Goal: Task Accomplishment & Management: Complete application form

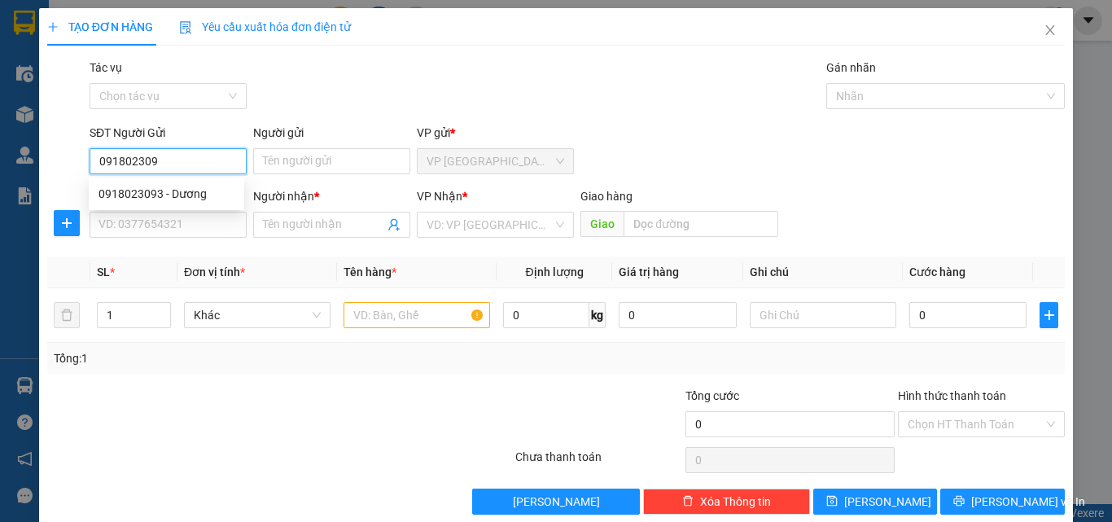
type input "0918023093"
click at [208, 199] on div "0918023093 - Dương" at bounding box center [166, 194] width 136 height 18
type input "Dương"
type input "0836950390"
type input "TRINH"
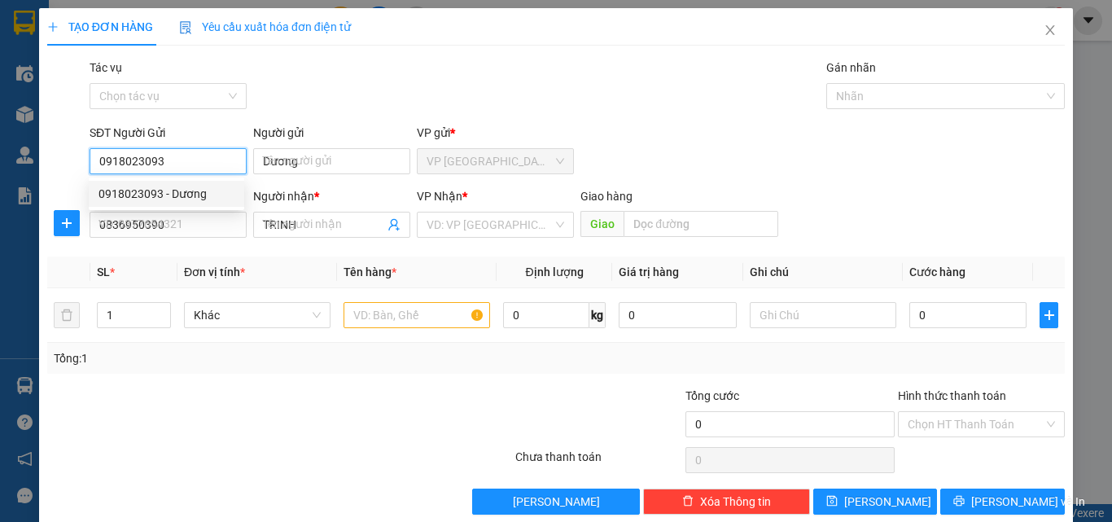
type input "30.000"
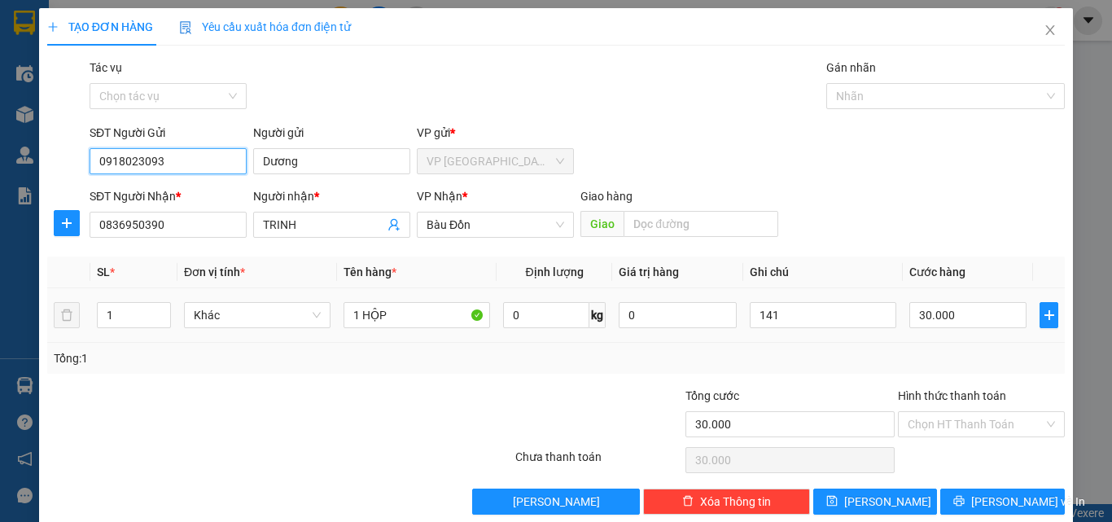
type input "0918023093"
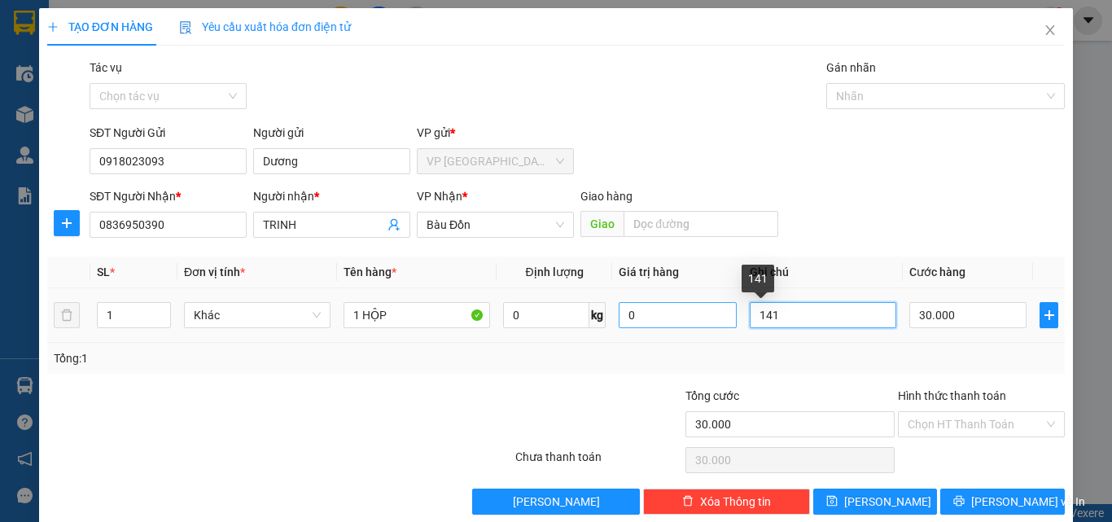
drag, startPoint x: 814, startPoint y: 330, endPoint x: 664, endPoint y: 323, distance: 149.9
click at [664, 323] on tr "1 Khác 1 HỘP 0 kg 0 141 30.000" at bounding box center [555, 315] width 1017 height 55
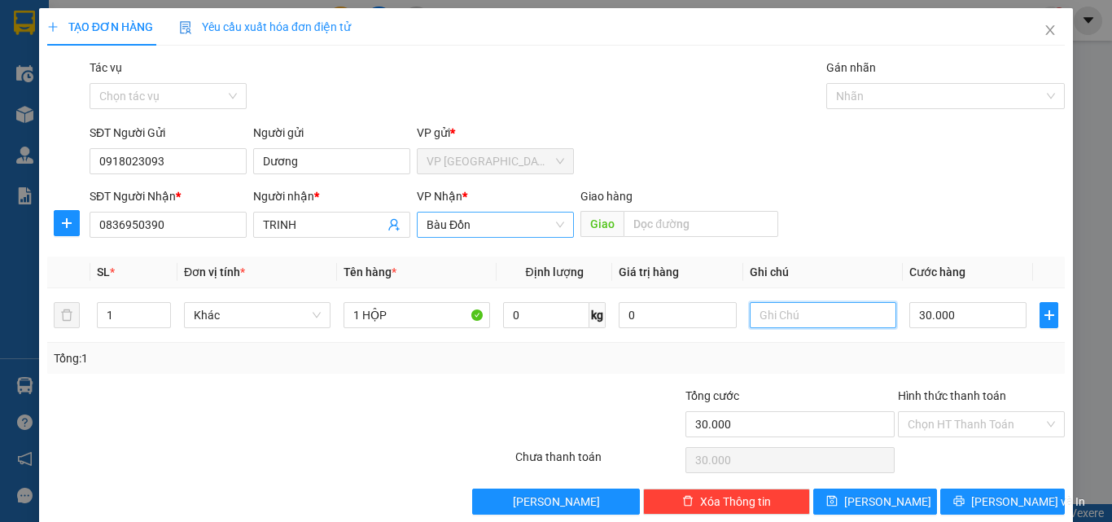
click at [513, 236] on span "Bàu Đồn" at bounding box center [495, 224] width 138 height 24
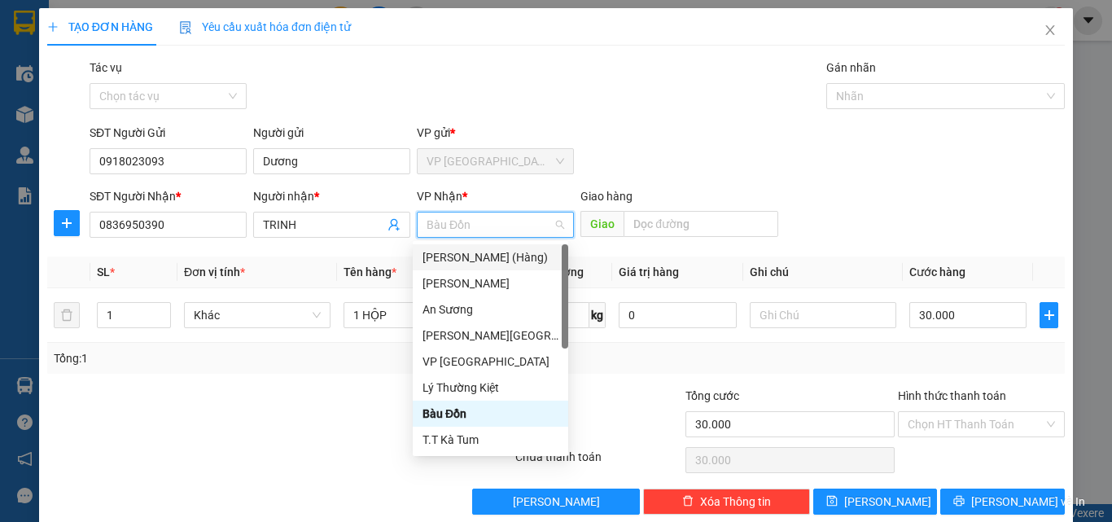
click at [623, 167] on div "SĐT Người Gửi 0918023093 Người gửi [PERSON_NAME] VP gửi * VP [GEOGRAPHIC_DATA]" at bounding box center [577, 152] width 982 height 57
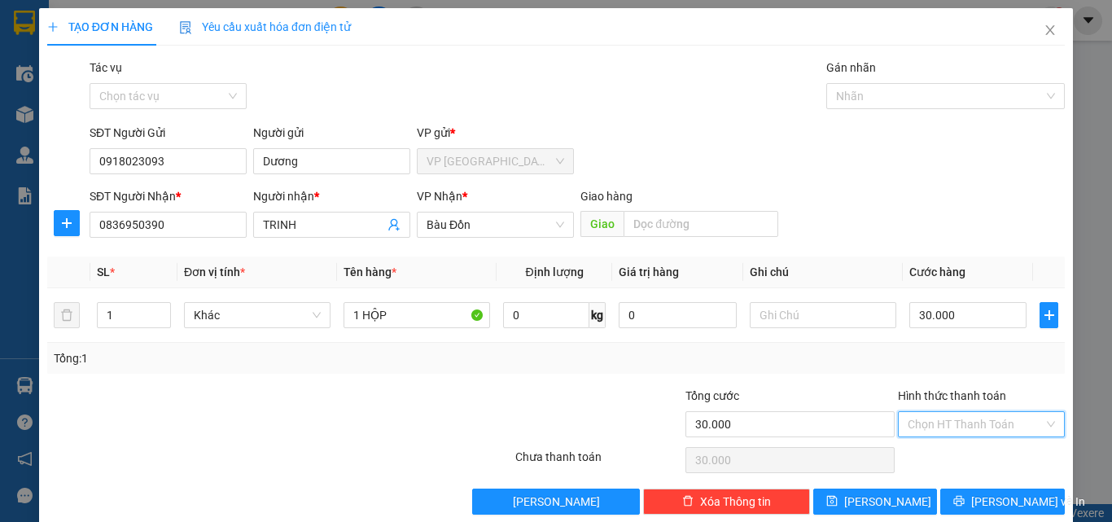
click at [981, 431] on input "Hình thức thanh toán" at bounding box center [976, 424] width 136 height 24
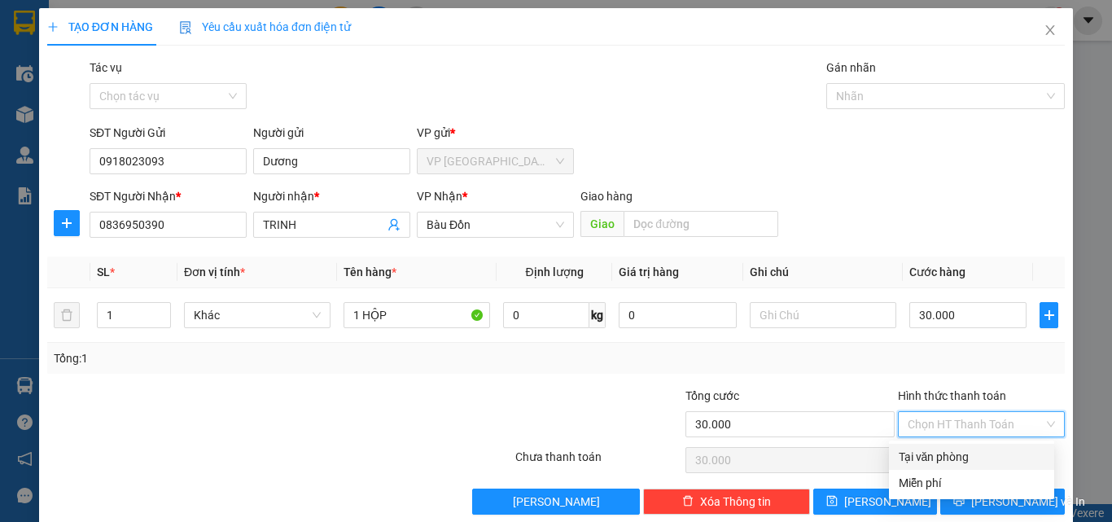
click at [971, 460] on div "Tại văn phòng" at bounding box center [972, 457] width 146 height 18
type input "0"
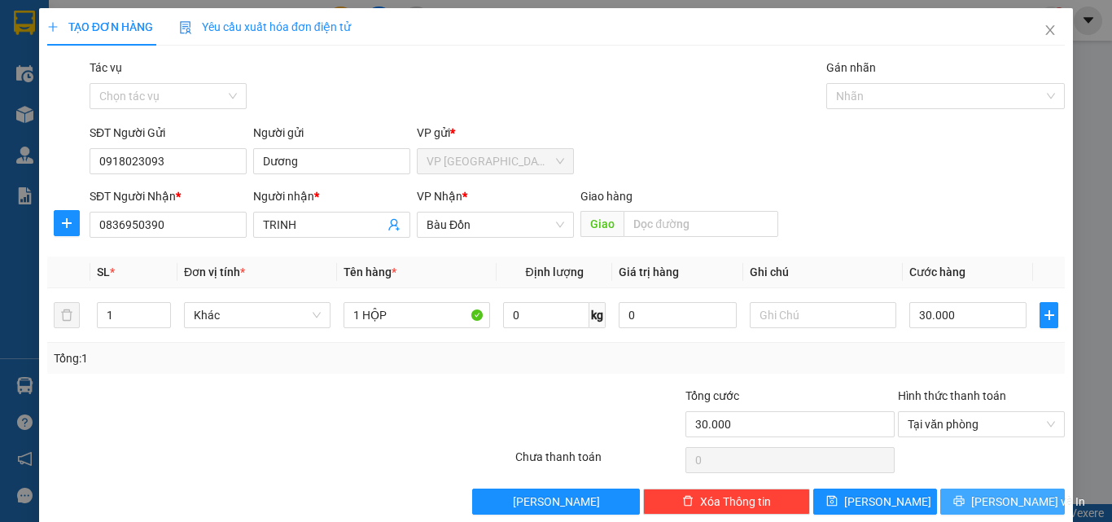
click at [1003, 494] on span "[PERSON_NAME] và In" at bounding box center [1028, 501] width 114 height 18
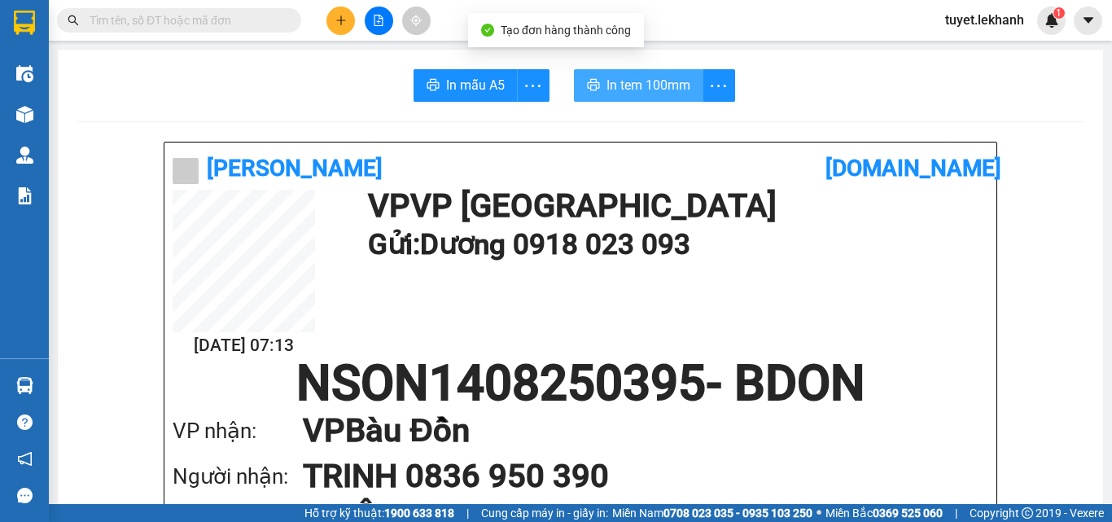
click at [632, 72] on button "In tem 100mm" at bounding box center [638, 85] width 129 height 33
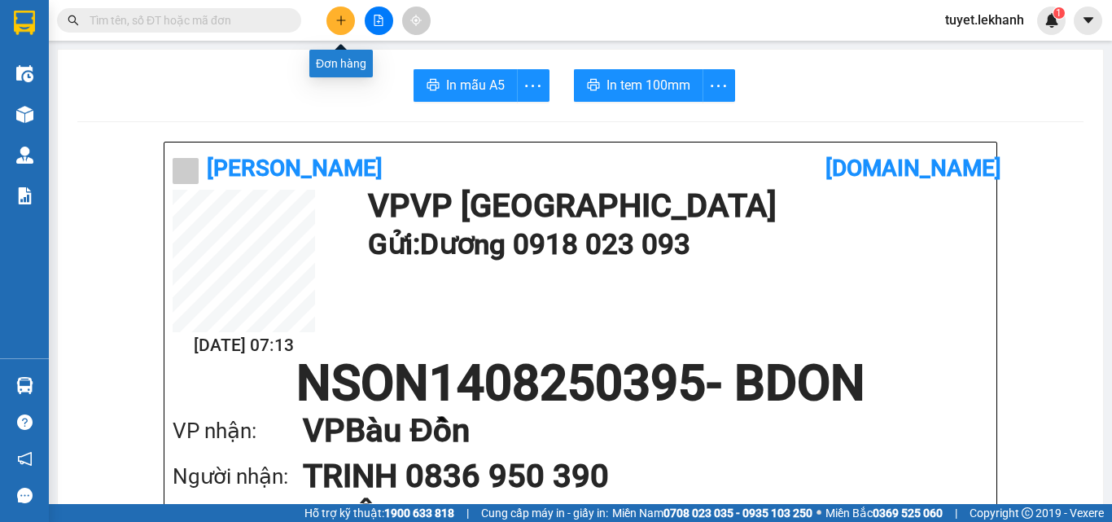
click at [343, 22] on icon "plus" at bounding box center [340, 20] width 11 height 11
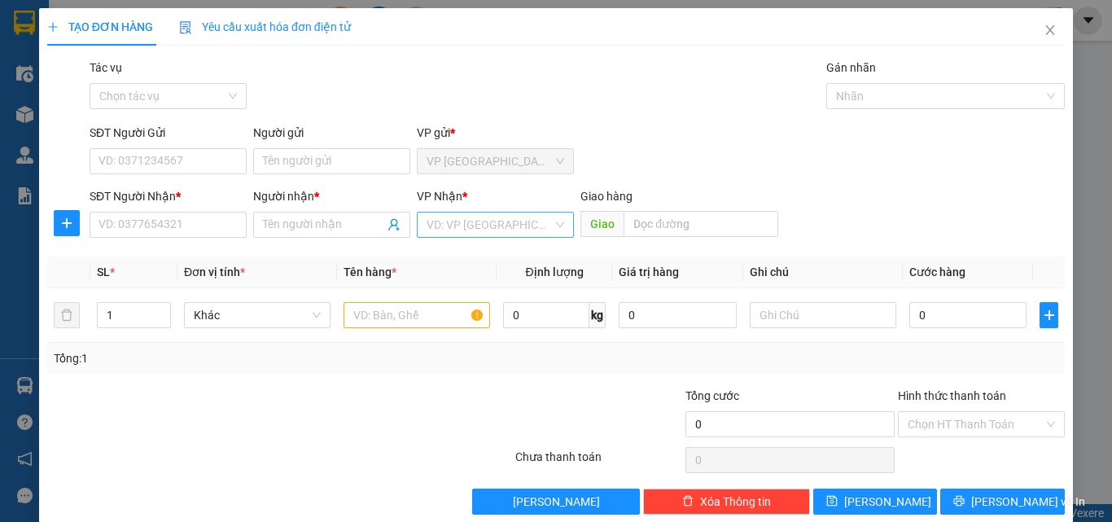
click at [523, 226] on input "search" at bounding box center [489, 224] width 126 height 24
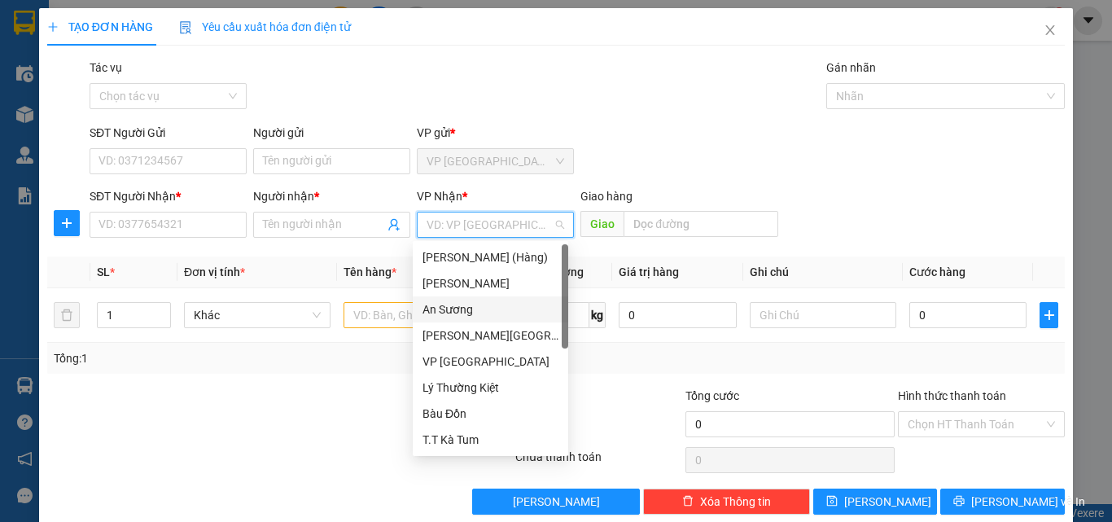
click at [461, 312] on div "An Sương" at bounding box center [490, 309] width 136 height 18
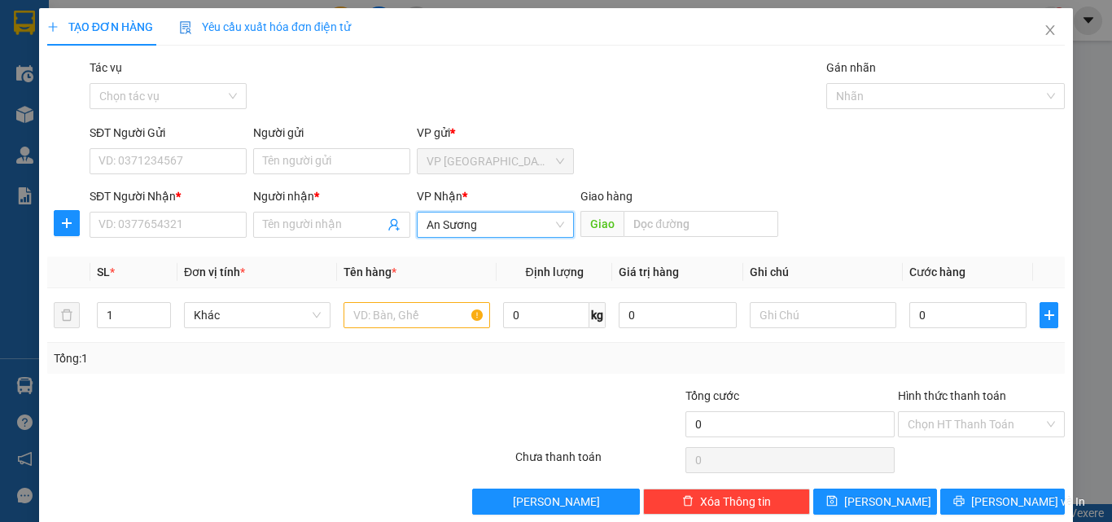
click at [485, 234] on span "An Sương" at bounding box center [495, 224] width 138 height 24
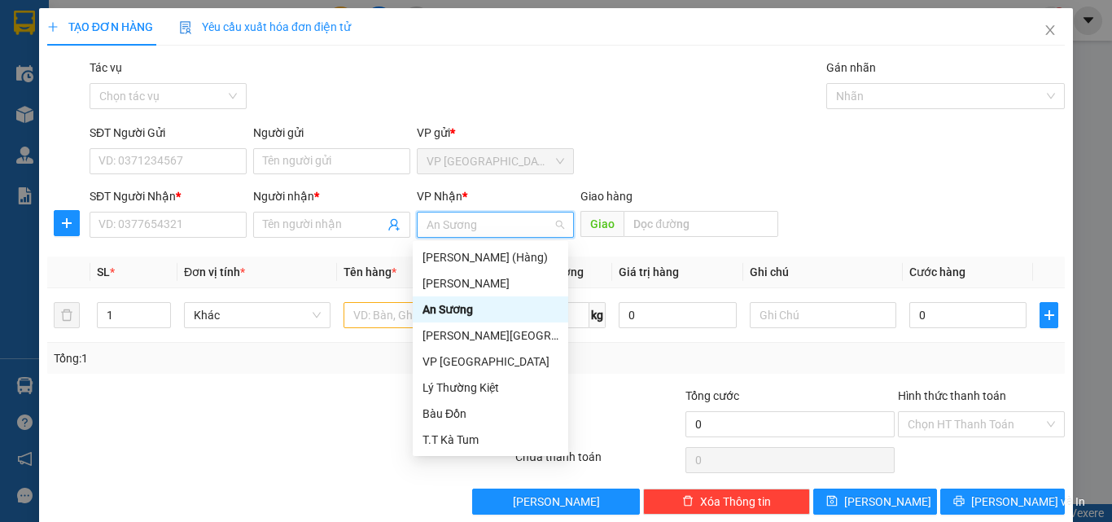
click at [492, 298] on div "An Sương" at bounding box center [490, 309] width 155 height 26
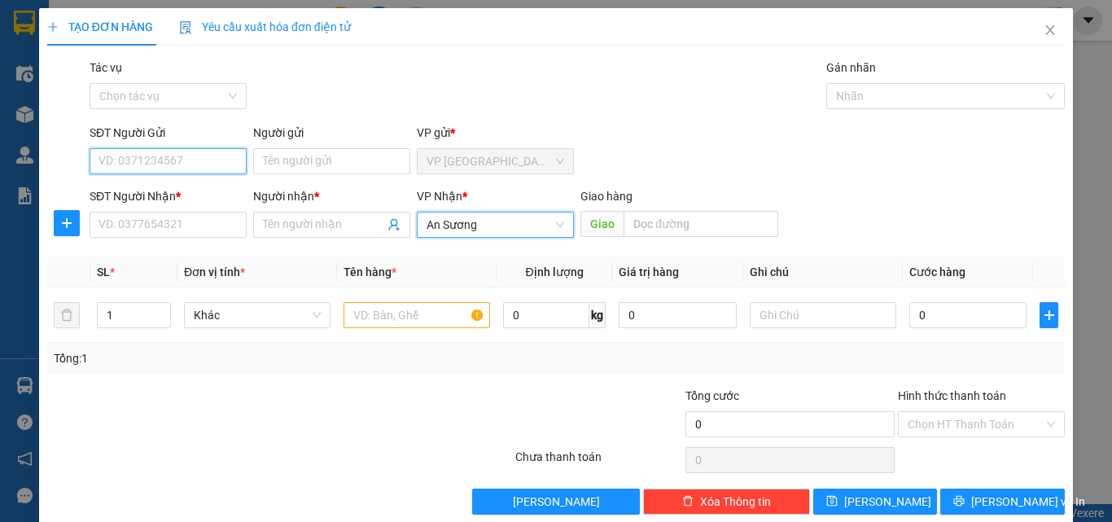
click at [204, 151] on input "SĐT Người Gửi" at bounding box center [168, 161] width 157 height 26
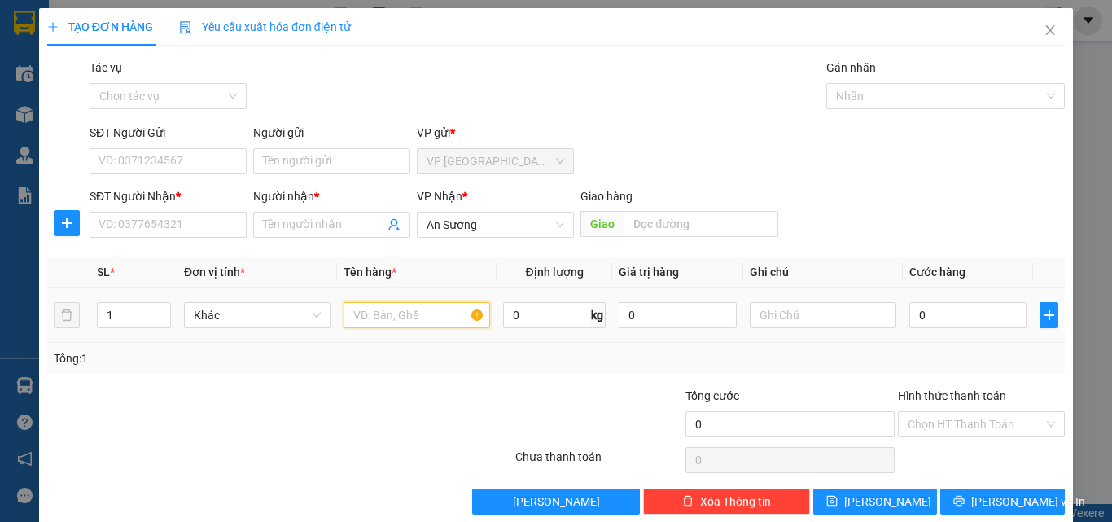
drag, startPoint x: 361, startPoint y: 317, endPoint x: 417, endPoint y: 295, distance: 59.9
click at [365, 317] on input "text" at bounding box center [416, 315] width 147 height 26
type input "1 máy thuỷ bình"
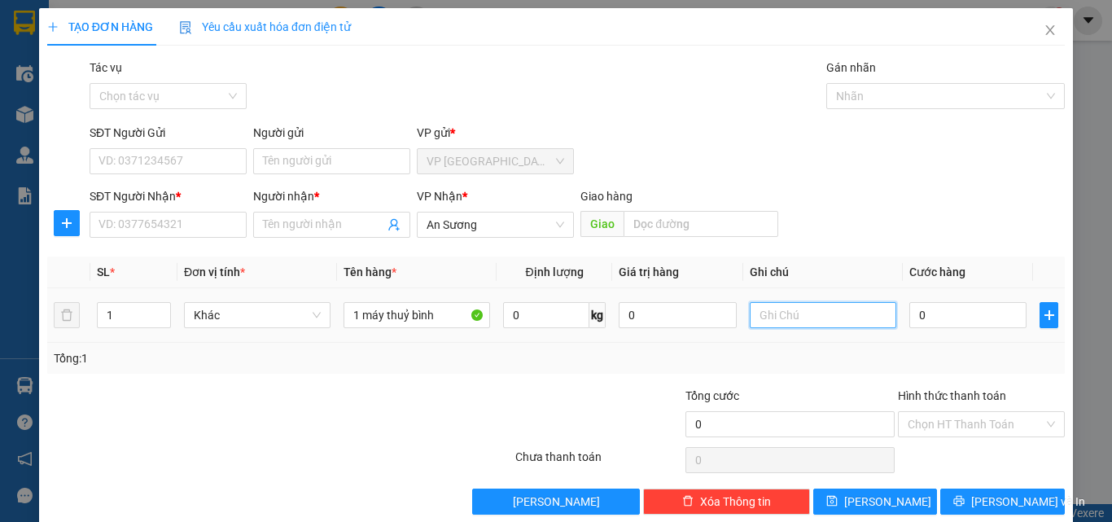
click at [802, 325] on input "text" at bounding box center [823, 315] width 147 height 26
type input "hư không ddeenfn"
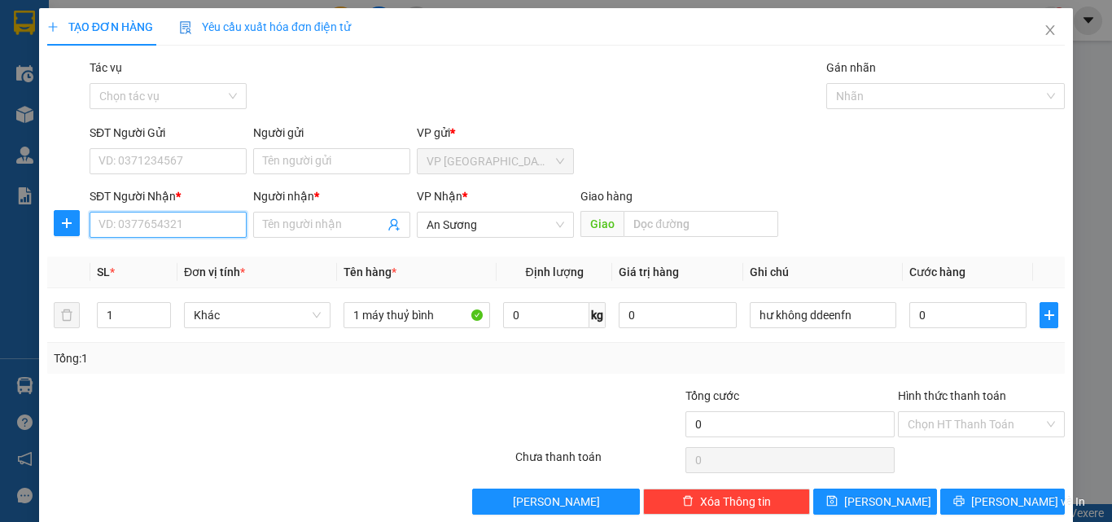
click at [188, 225] on input "SĐT Người Nhận *" at bounding box center [168, 225] width 157 height 26
click at [188, 224] on input "0942544949" at bounding box center [168, 225] width 157 height 26
type input "0942544949"
click at [271, 228] on input "Người nhận *" at bounding box center [323, 225] width 121 height 18
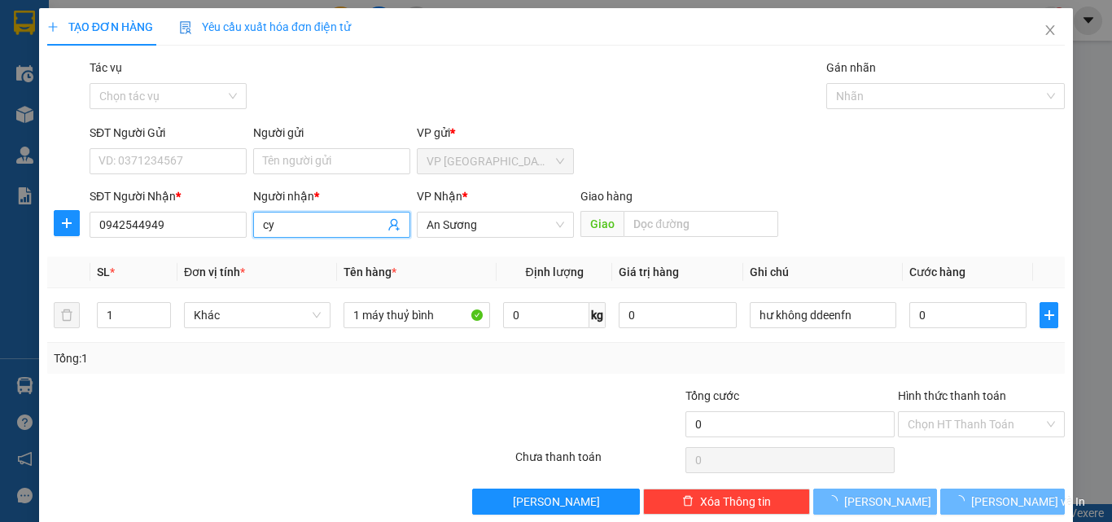
type input "c"
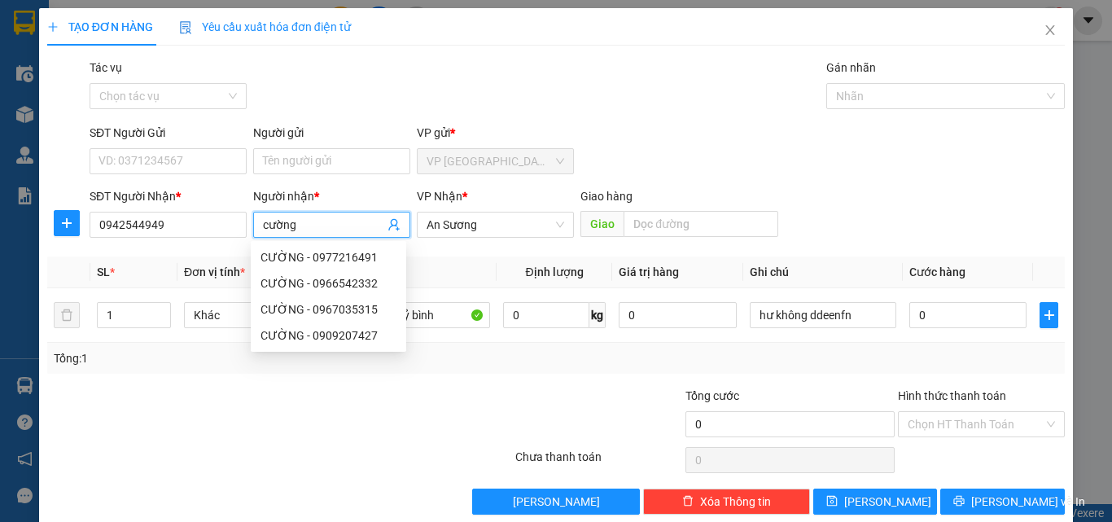
type input "cường"
click at [190, 244] on div "Transit Pickup Surcharge Ids Transit Deliver Surcharge Ids Transit Deliver Surc…" at bounding box center [555, 287] width 1017 height 456
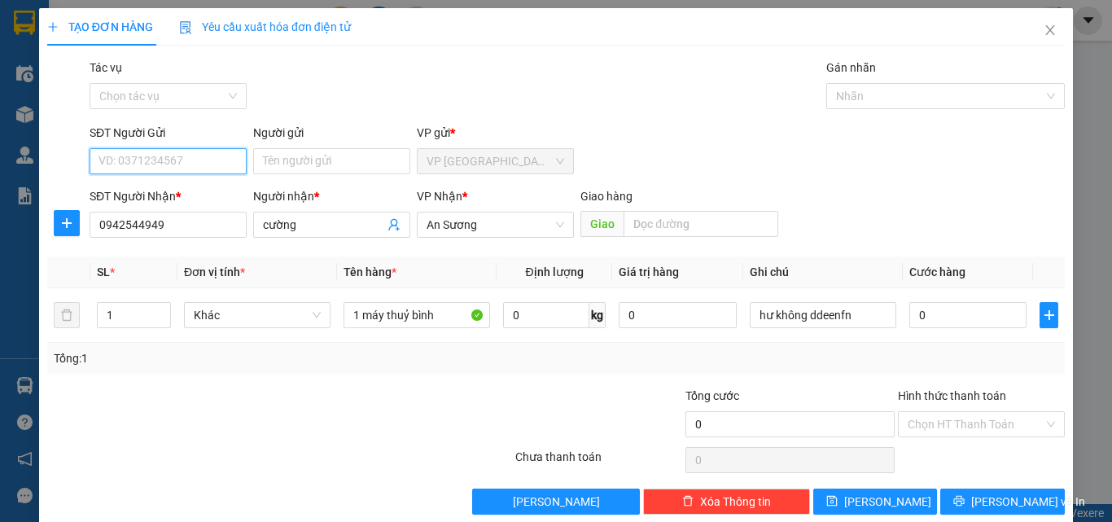
click at [180, 154] on input "SĐT Người Gửi" at bounding box center [168, 161] width 157 height 26
click at [174, 192] on div "0968282824 - [PERSON_NAME]" at bounding box center [178, 194] width 160 height 18
type input "0968282824"
type input "[PERSON_NAME]"
type input "30.000"
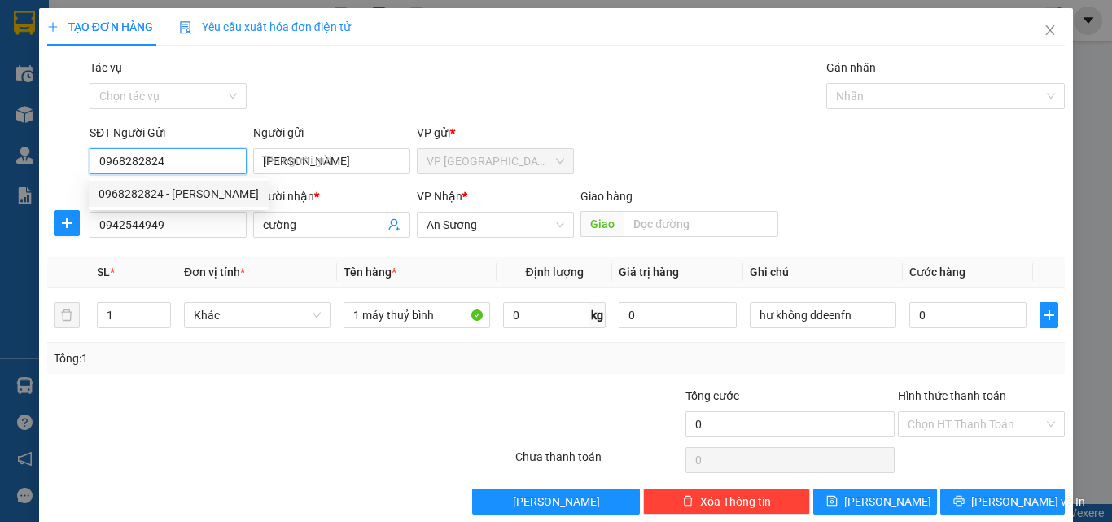
type input "30.000"
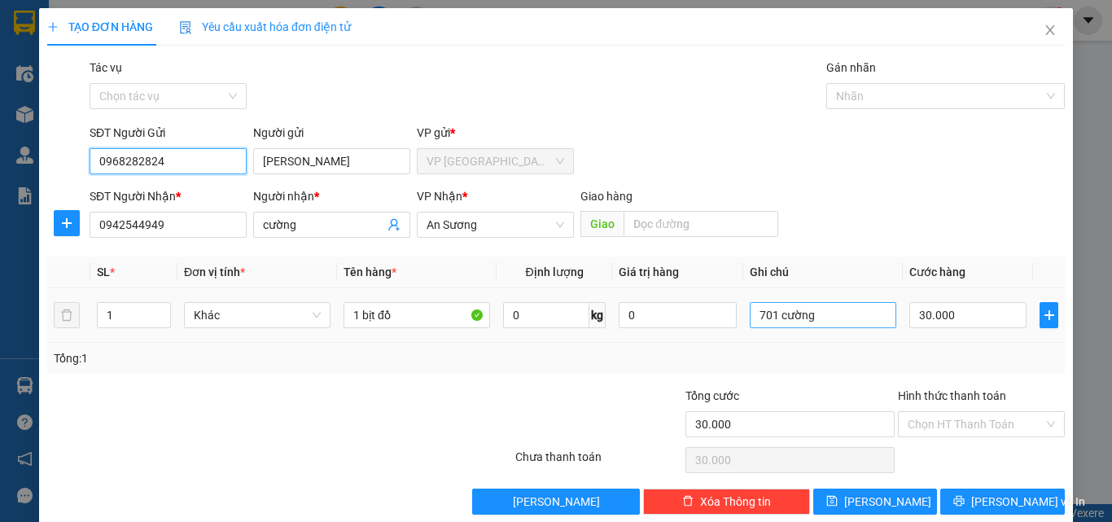
type input "0968282824"
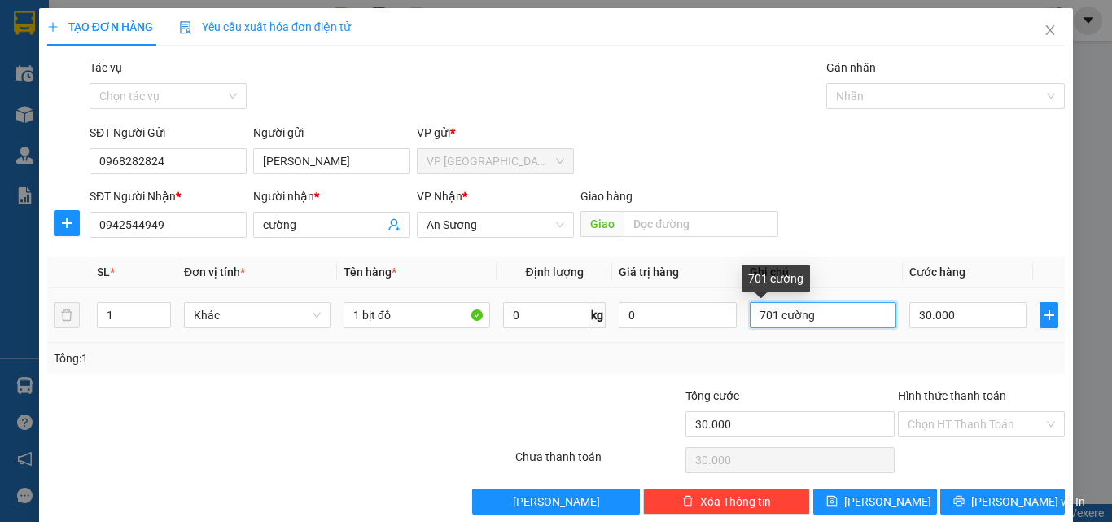
drag, startPoint x: 845, startPoint y: 313, endPoint x: 598, endPoint y: 318, distance: 246.7
click at [598, 318] on tr "1 Khác 1 bịt đồ 0 kg 0 701 cường 30.000" at bounding box center [555, 315] width 1017 height 55
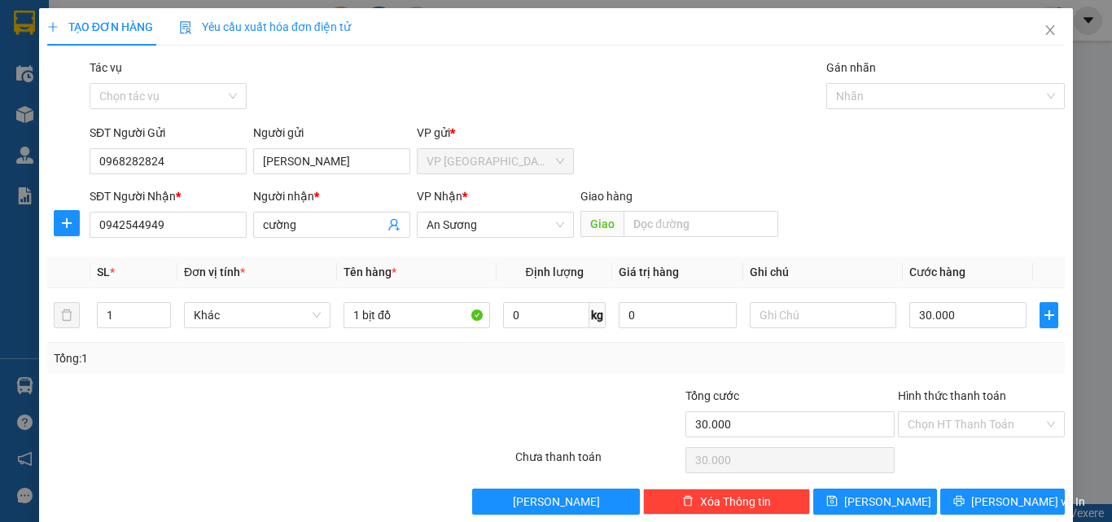
click at [887, 232] on div "SĐT Người Nhận * 0942544949 Người nhận * cường VP Nhận * An Sương Giao hàng Gi…" at bounding box center [577, 215] width 982 height 57
click at [999, 422] on input "Hình thức thanh toán" at bounding box center [976, 424] width 136 height 24
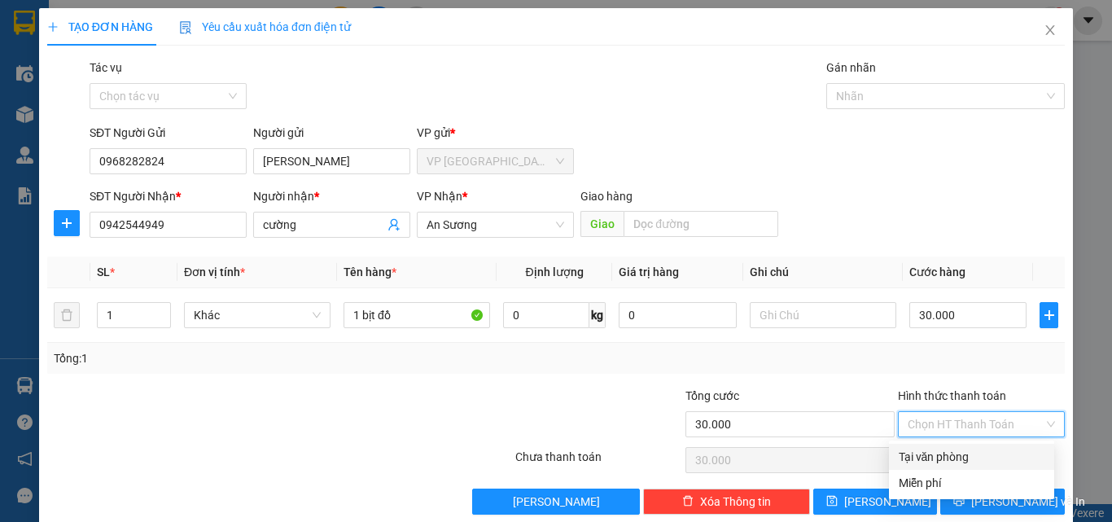
click at [987, 457] on div "Tại văn phòng" at bounding box center [972, 457] width 146 height 18
type input "0"
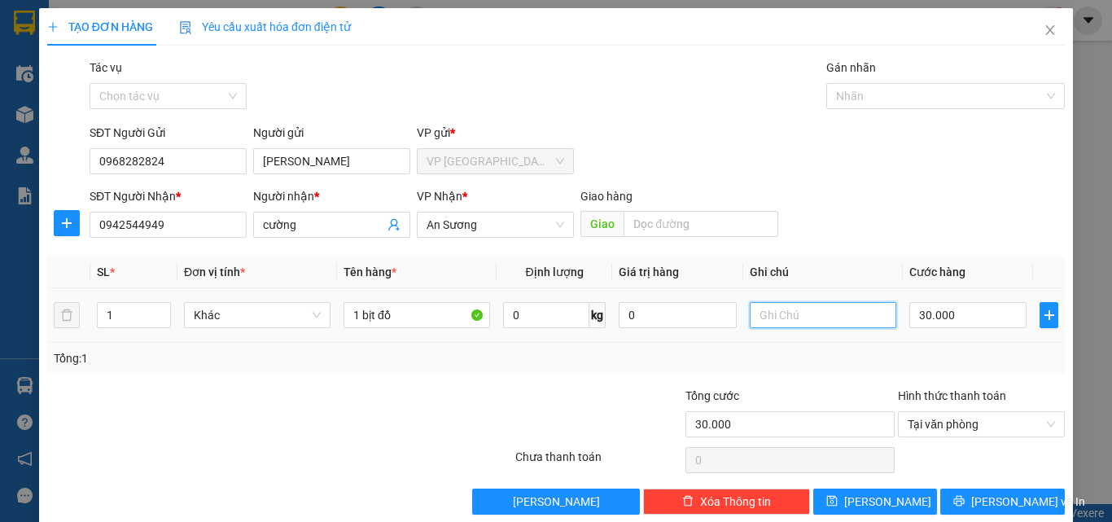
click at [855, 316] on input "text" at bounding box center [823, 315] width 147 height 26
type input "hư khoog đền"
click at [443, 319] on input "1 bịt đồ" at bounding box center [416, 315] width 147 height 26
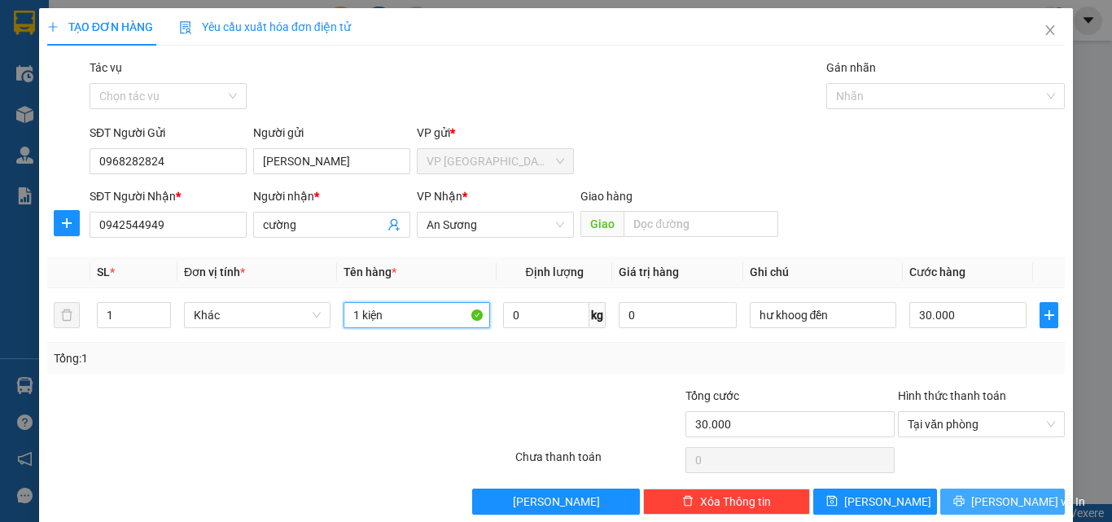
type input "1 kiện"
click at [1034, 491] on button "[PERSON_NAME] và In" at bounding box center [1002, 501] width 125 height 26
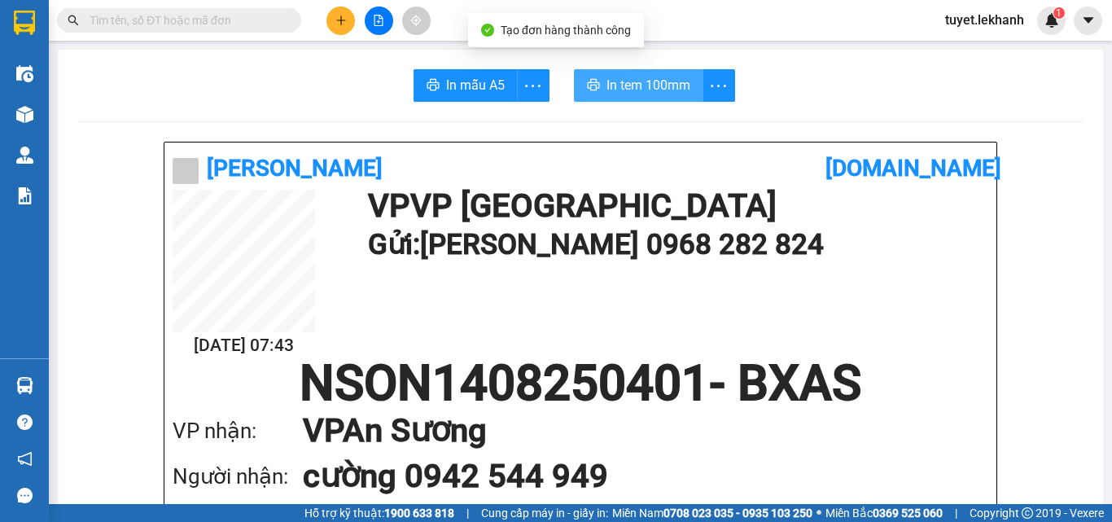
click at [658, 87] on span "In tem 100mm" at bounding box center [648, 85] width 84 height 20
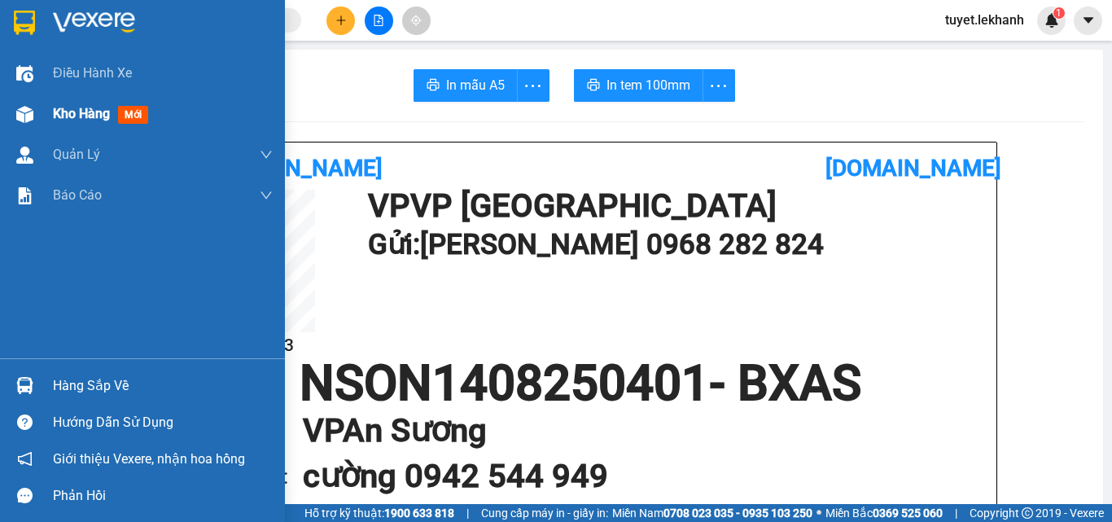
click at [50, 103] on div "Kho hàng mới" at bounding box center [142, 114] width 285 height 41
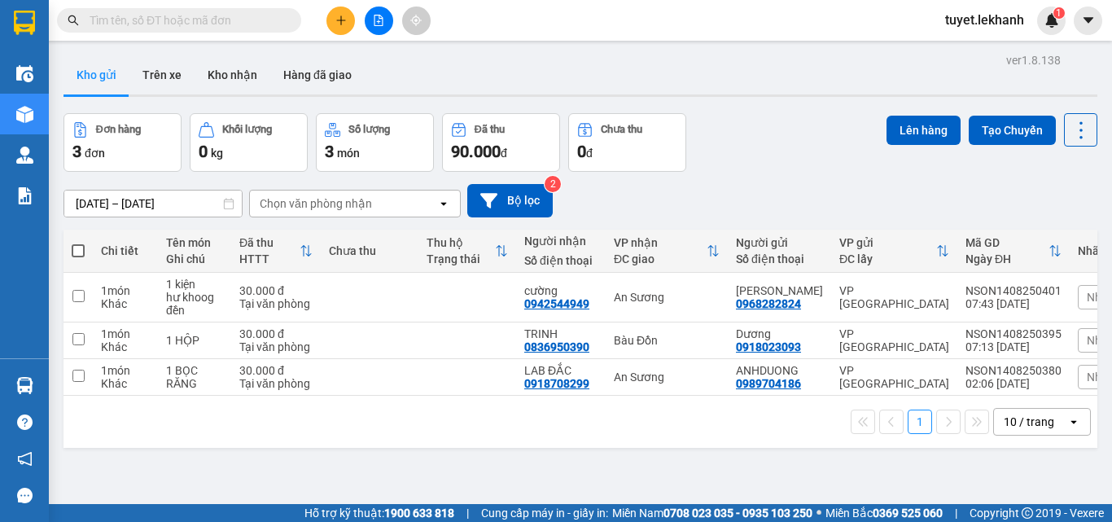
click at [85, 202] on input "[DATE] – [DATE]" at bounding box center [152, 203] width 177 height 26
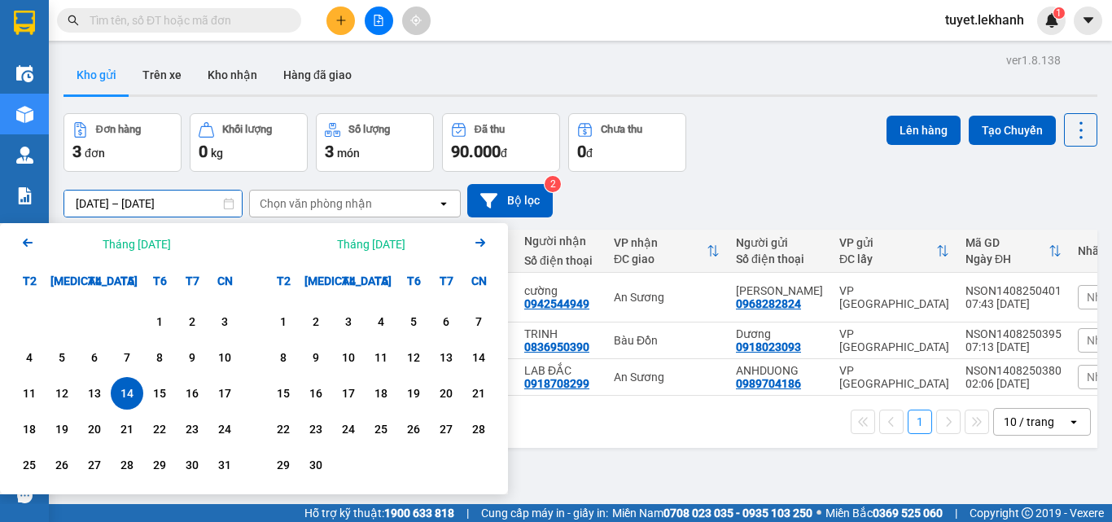
click at [88, 204] on input "[DATE] – [DATE]" at bounding box center [152, 203] width 177 height 26
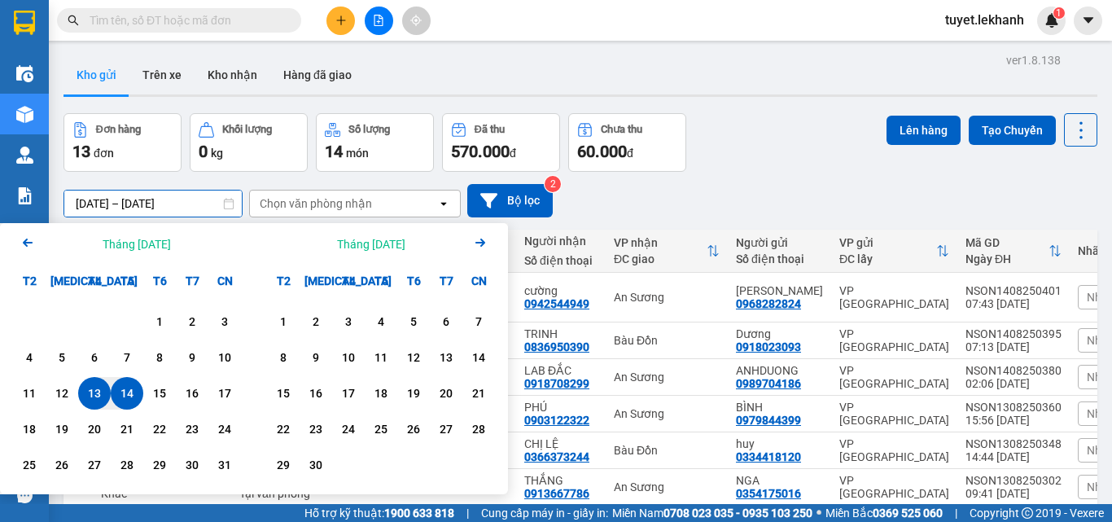
click at [160, 201] on input "[DATE] – [DATE]" at bounding box center [152, 203] width 177 height 26
type input "[DATE] – [DATE]"
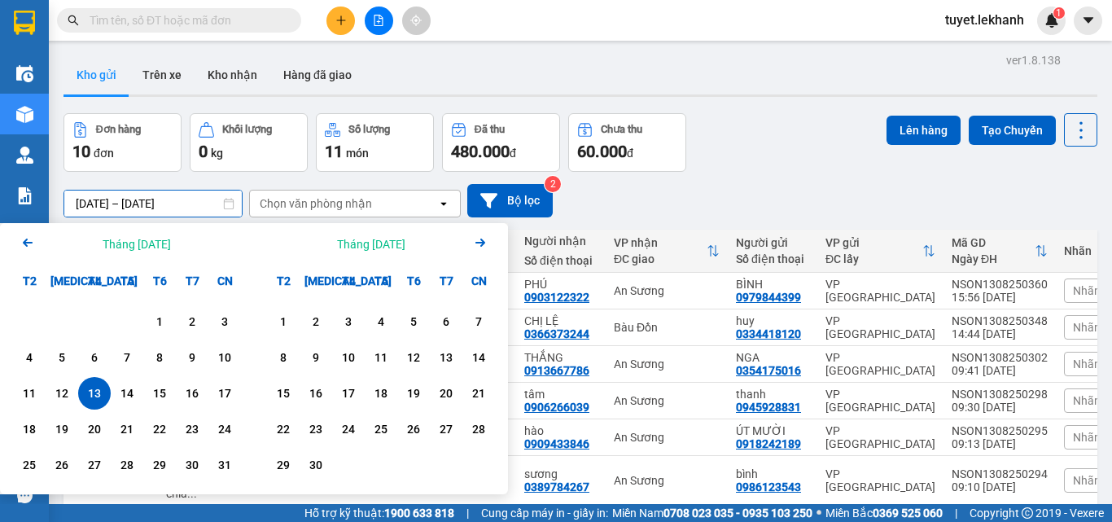
click at [784, 168] on div "Đơn hàng 10 đơn Khối lượng 0 kg Số lượng 11 món Đã thu 480.000 đ Chưa thu 60.00…" at bounding box center [580, 142] width 1034 height 59
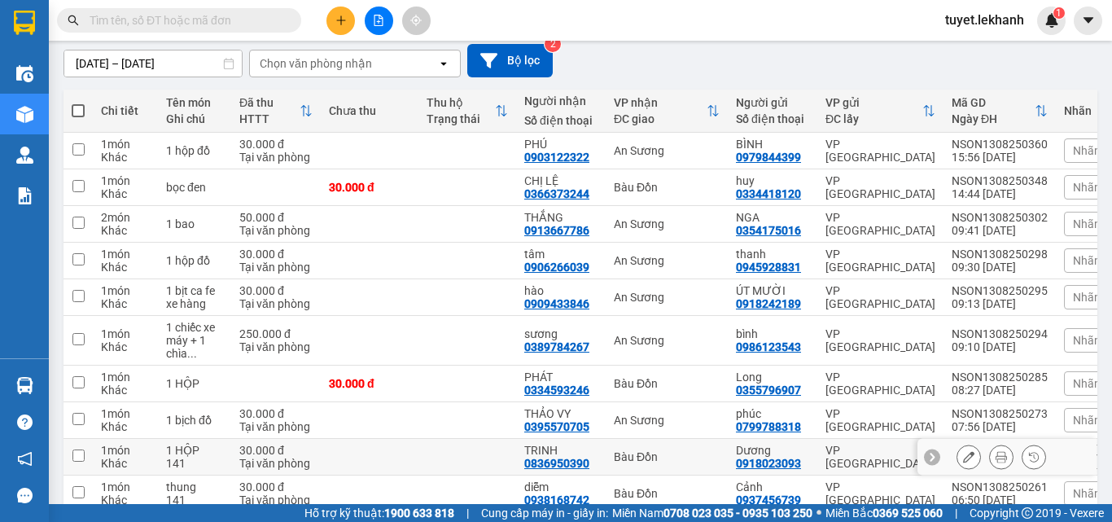
scroll to position [221, 0]
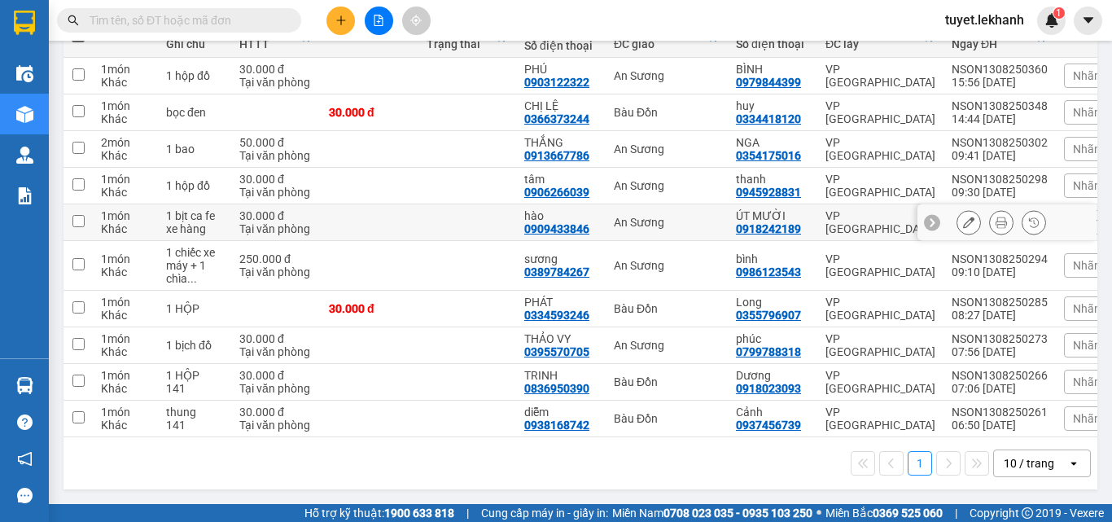
click at [444, 213] on td at bounding box center [467, 222] width 98 height 37
checkbox input "true"
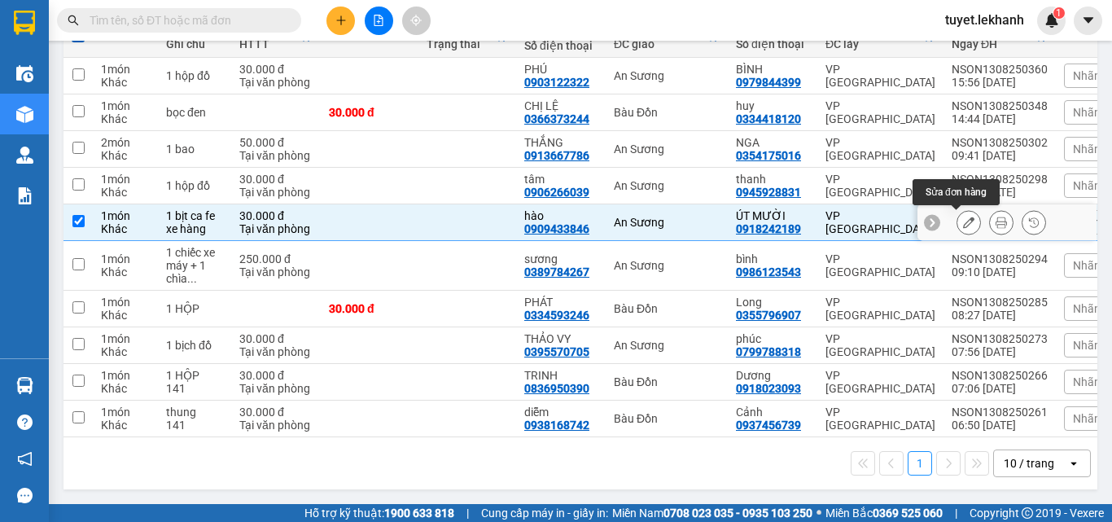
click at [963, 217] on icon at bounding box center [968, 222] width 11 height 11
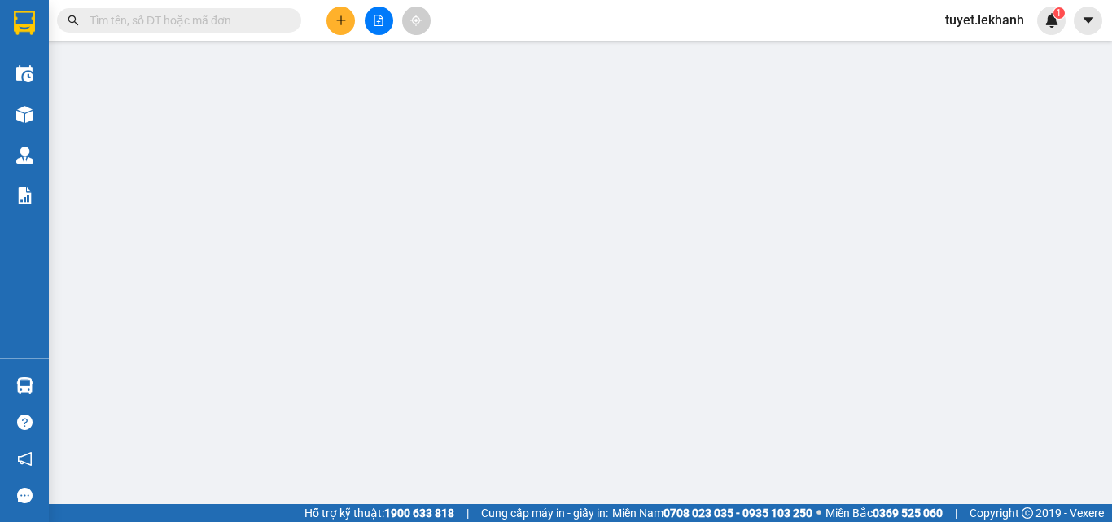
type input "0918242189"
type input "ÚT MƯỜI"
type input "0909433846"
type input "hào"
type input "30.000"
